Goal: Complete application form: Complete application form

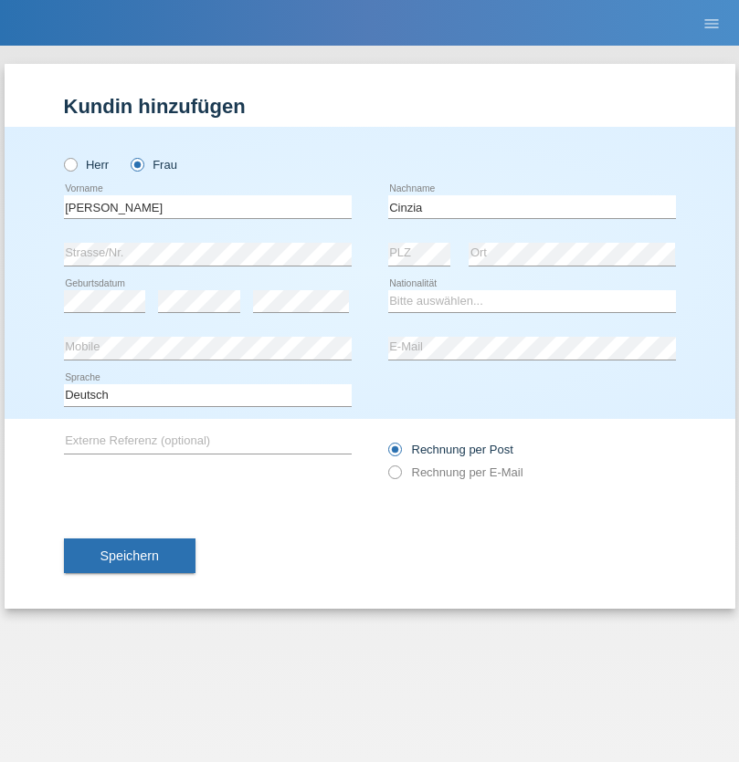
type input "Cinzia"
select select "IT"
select select "C"
select select "01"
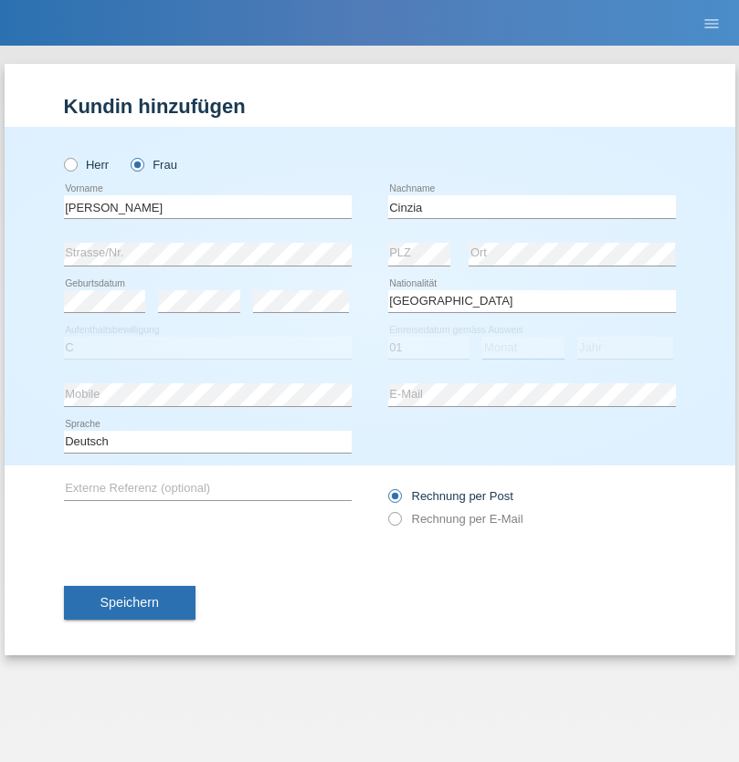
select select "09"
select select "1961"
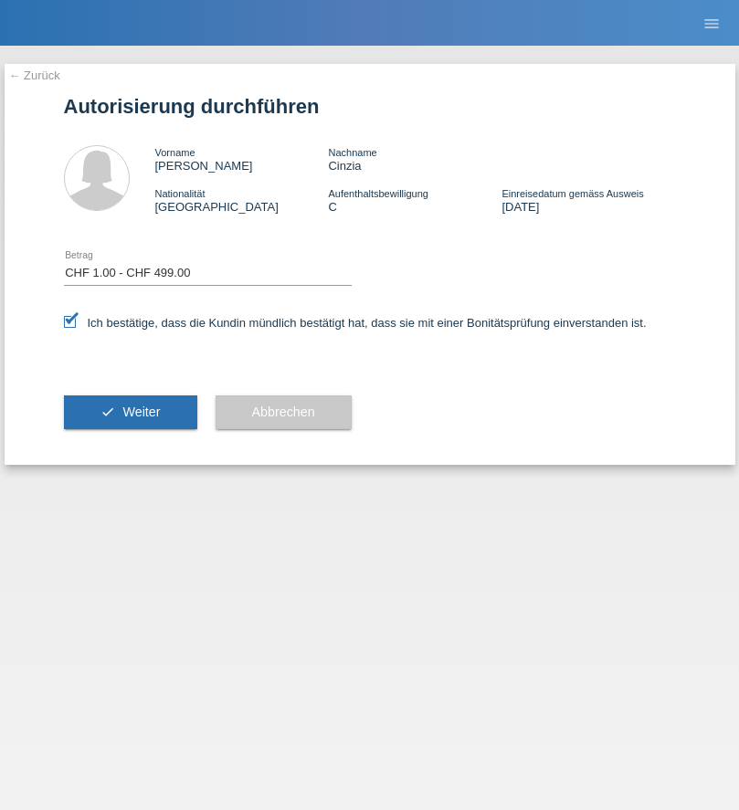
select select "1"
click at [130, 412] on span "Weiter" at bounding box center [140, 411] width 37 height 15
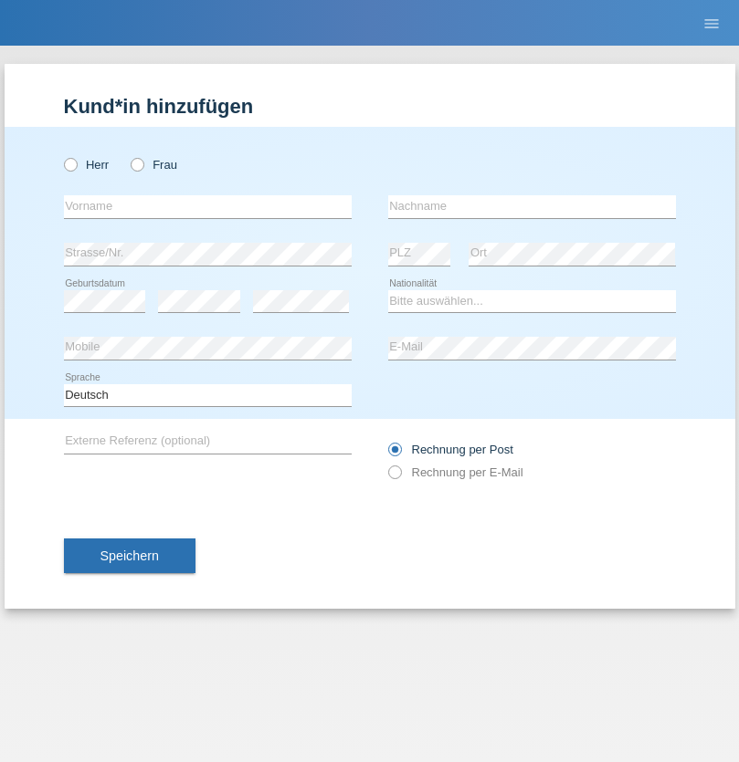
radio input "true"
click at [207, 206] on input "text" at bounding box center [208, 206] width 288 height 23
type input "Izaak"
click at [531, 206] on input "text" at bounding box center [532, 206] width 288 height 23
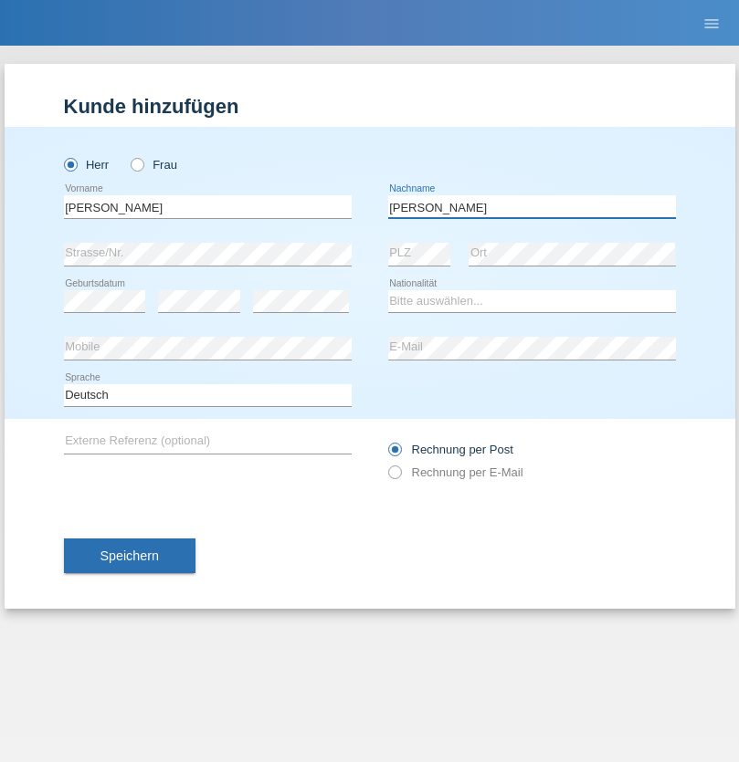
type input "Silva Teixeira"
select select "CH"
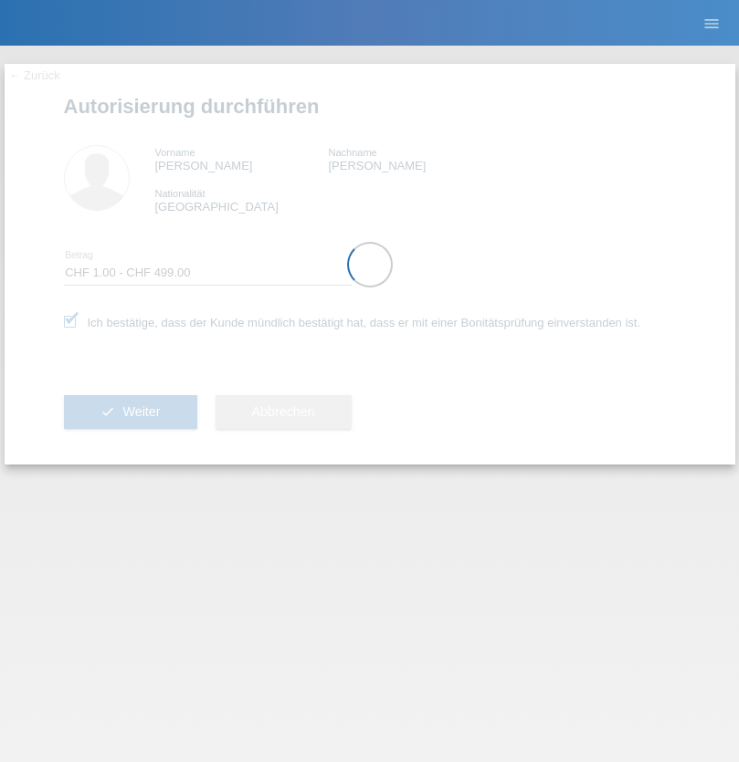
select select "1"
